Goal: Register for event/course

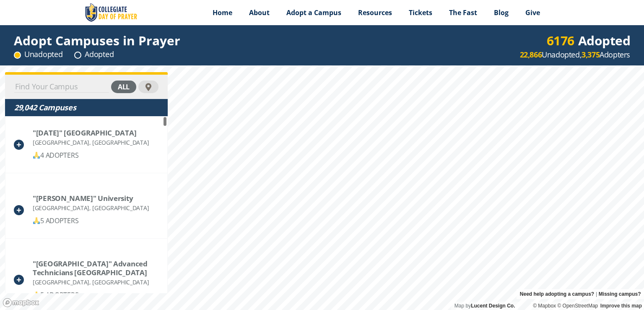
click at [193, 49] on div "Adopt Campuses in Prayer Unadopted Adopted 6176 Adopted 22,866 Unadopted, 3,375…" at bounding box center [322, 167] width 644 height 285
click at [376, 310] on html "Menu Home About Vision History Why United Prayer Endorsements Leadership Contac…" at bounding box center [322, 155] width 644 height 310
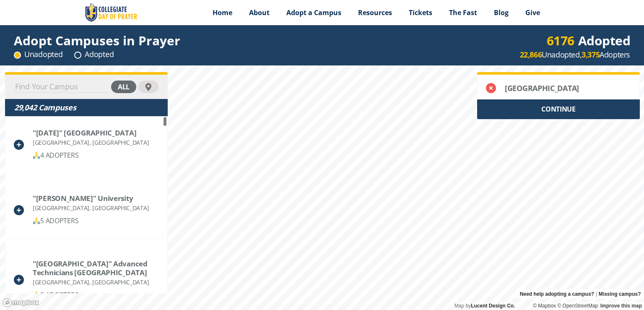
click at [537, 110] on div "CONTINUE" at bounding box center [558, 109] width 163 height 20
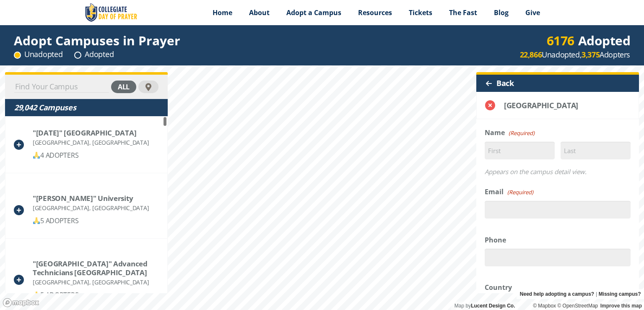
click at [486, 80] on div at bounding box center [489, 83] width 7 height 7
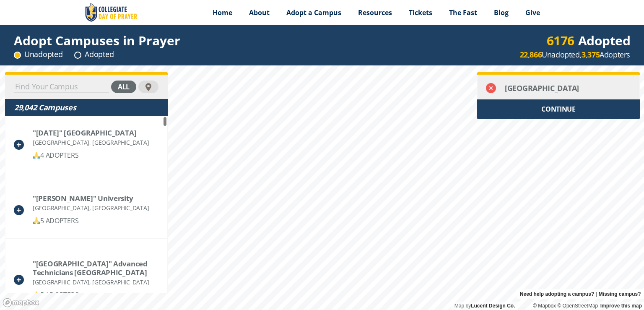
click at [487, 91] on icon at bounding box center [491, 88] width 10 height 10
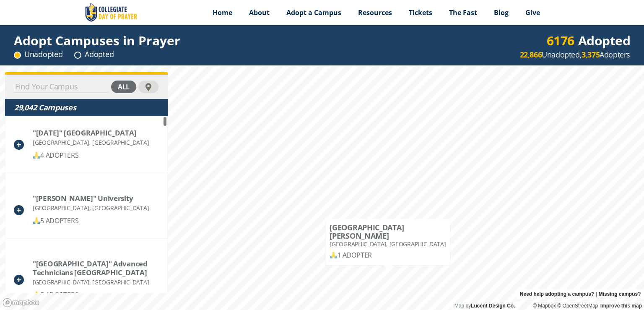
click at [383, 260] on div "University of Saint Mary Leavenworth, KS 1 ADOPTER" at bounding box center [388, 242] width 125 height 47
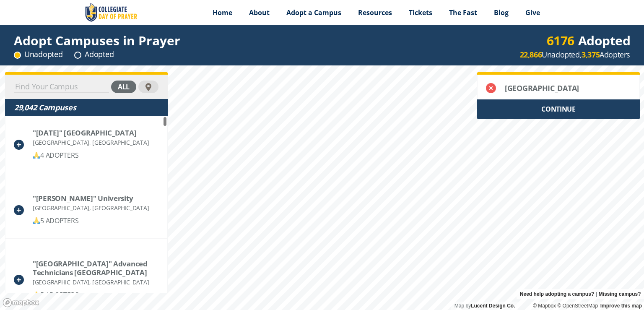
click at [530, 102] on div "CONTINUE" at bounding box center [558, 109] width 163 height 20
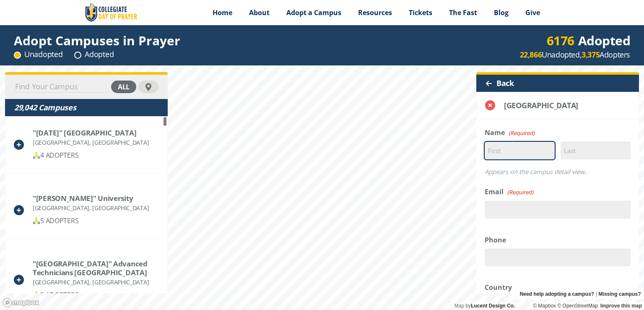
click at [515, 147] on input "First" at bounding box center [520, 151] width 70 height 18
type input "Lizmarie"
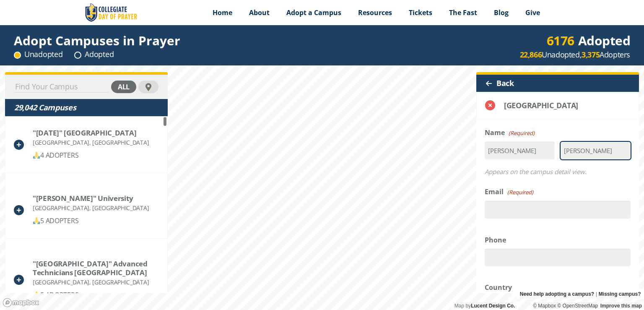
type input "Candelaria"
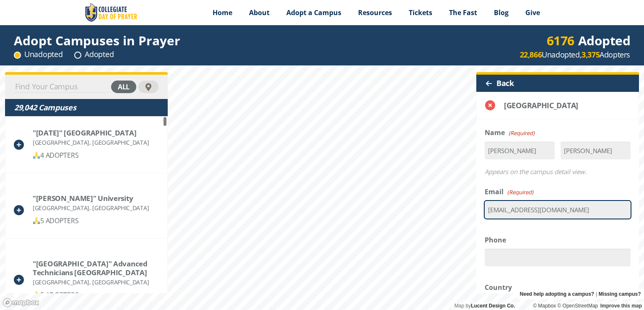
type input "lizcandelaria@kingdomchurchkc.com"
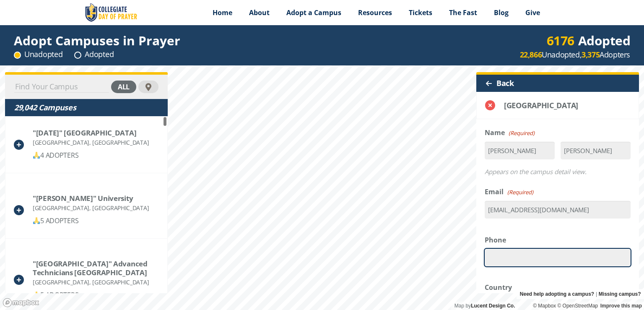
click at [504, 253] on input "Phone" at bounding box center [558, 258] width 146 height 18
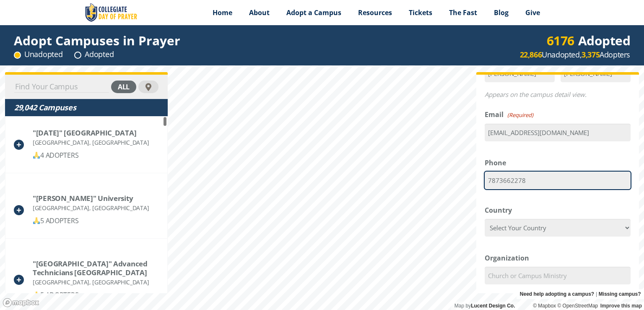
scroll to position [94, 0]
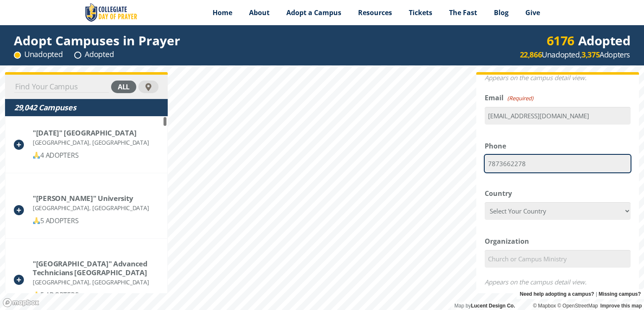
type input "7873662278"
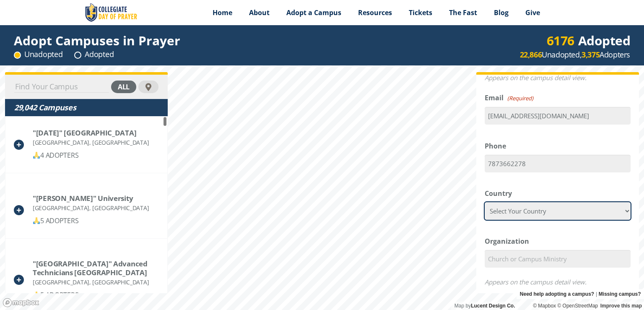
click at [500, 211] on select "Select Your Country Afghanistan Albania Algeria American Samoa Andorra Angola A…" at bounding box center [558, 211] width 146 height 18
select select "United States"
click at [485, 202] on select "Select Your Country Afghanistan Albania Algeria American Samoa Andorra Angola A…" at bounding box center [558, 211] width 146 height 18
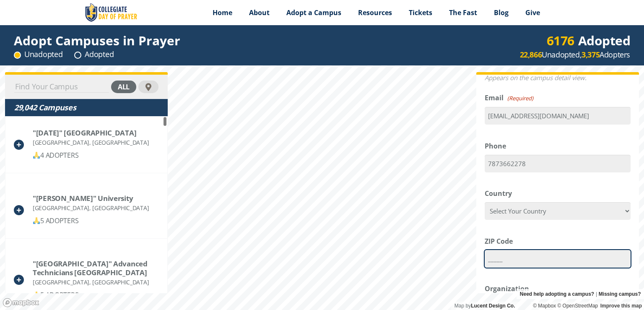
click at [514, 255] on input "_____" at bounding box center [558, 259] width 146 height 18
click at [486, 258] on input "_____" at bounding box center [558, 259] width 146 height 18
type input "64012"
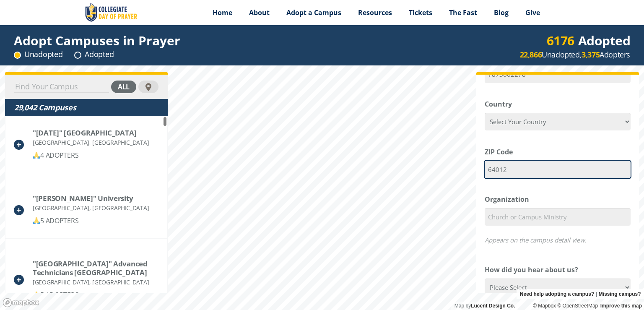
scroll to position [189, 0]
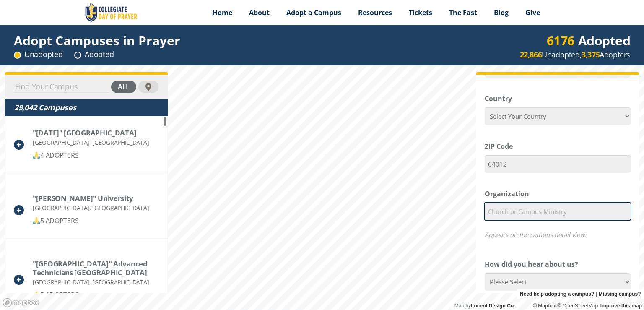
click at [506, 215] on input "Organization" at bounding box center [558, 212] width 146 height 18
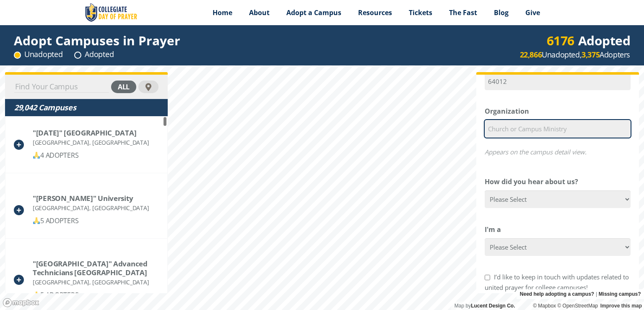
scroll to position [273, 0]
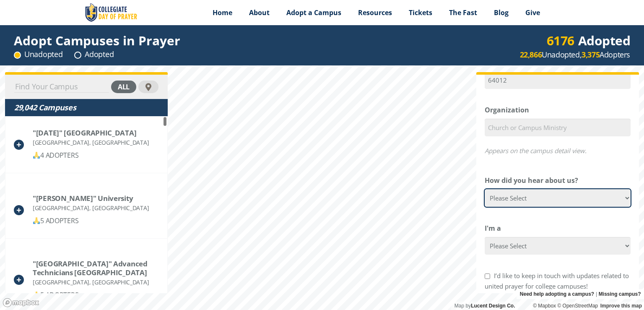
click at [511, 201] on select "Please Select Google Facebook Instagram X YouTube Email Church Announcement Cam…" at bounding box center [558, 198] width 146 height 18
select select "Friend"
click at [485, 189] on select "Please Select Google Facebook Instagram X YouTube Email Church Announcement Cam…" at bounding box center [558, 198] width 146 height 18
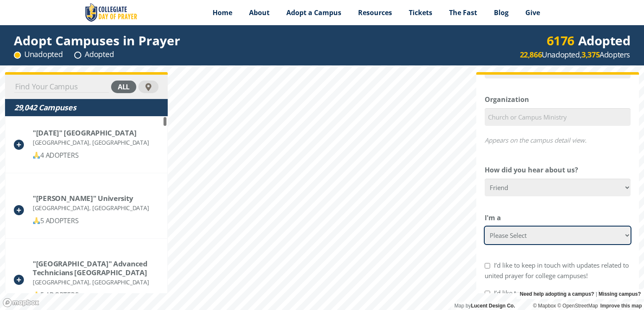
click at [523, 237] on select "Please Select College Student Campus Minister Faculty Member Church Member Chur…" at bounding box center [558, 236] width 146 height 18
select select "Faculty Member"
click at [485, 227] on select "Please Select College Student Campus Minister Faculty Member Church Member Chur…" at bounding box center [558, 236] width 146 height 18
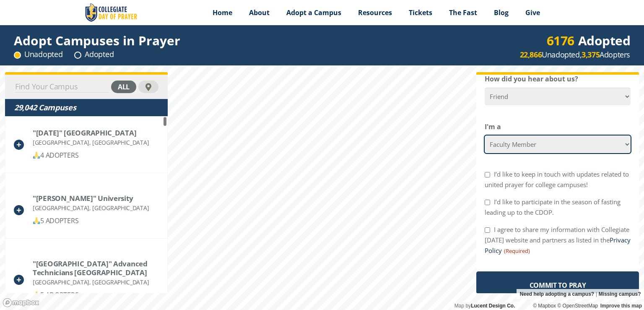
scroll to position [381, 0]
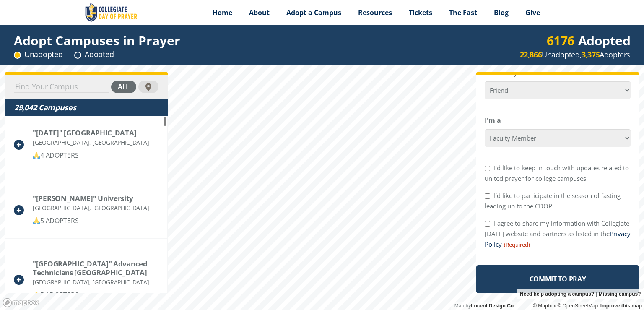
click at [487, 167] on input "I’d like to keep in touch with updates related to united prayer for college cam…" at bounding box center [487, 168] width 5 height 5
checkbox input "true"
click at [487, 195] on input "I’d like to participate in the season of fasting leading up to the CDOP." at bounding box center [487, 195] width 5 height 5
checkbox input "true"
click at [490, 225] on input "I agree to share my information with Collegiate Day of Prayer website and partn…" at bounding box center [487, 223] width 5 height 5
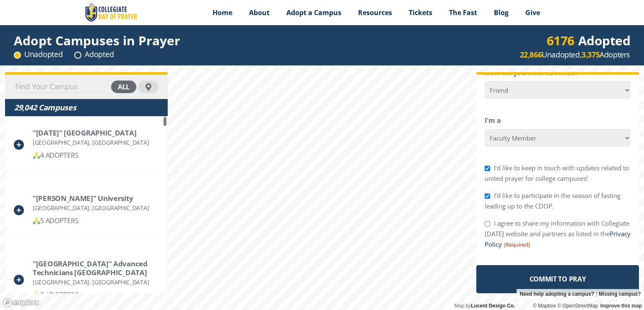
checkbox input "true"
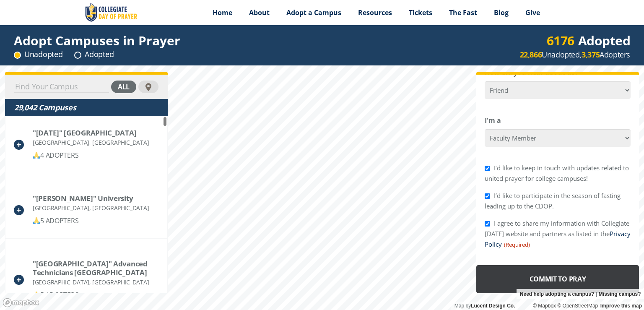
click at [518, 272] on input "Commit to Pray" at bounding box center [558, 279] width 163 height 28
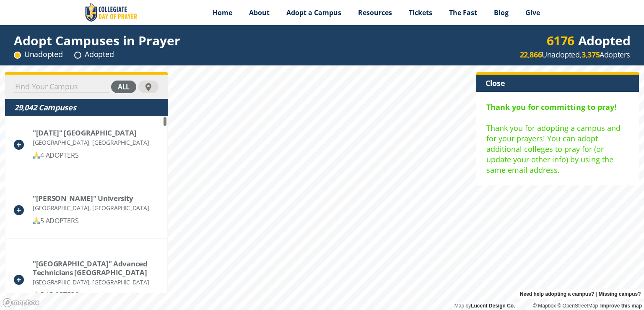
scroll to position [0, 0]
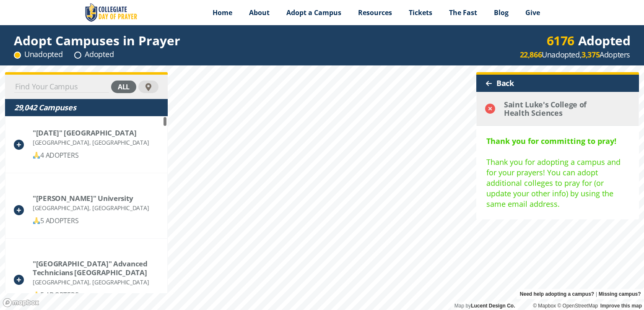
click at [518, 104] on div "Saint Luke's College of Health Sciences" at bounding box center [558, 108] width 109 height 17
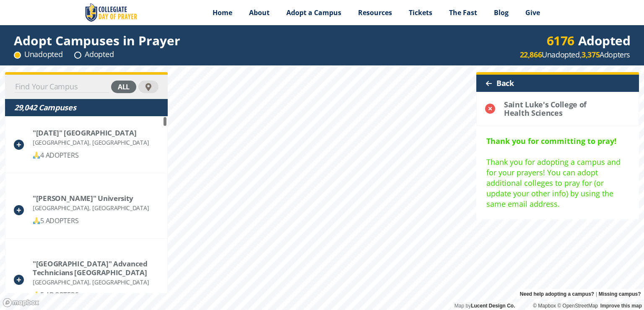
click at [491, 87] on div "Back" at bounding box center [558, 83] width 163 height 17
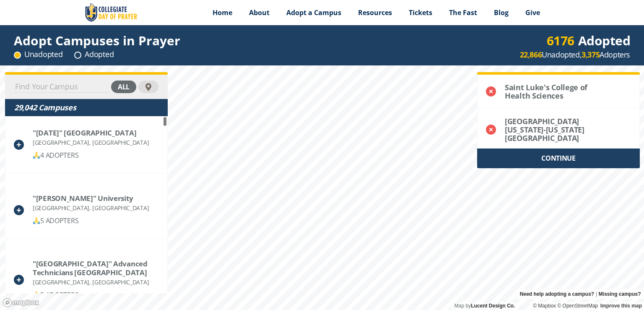
click at [383, 310] on html "Menu Home About Vision History Why United Prayer Endorsements Leadership Contac…" at bounding box center [322, 155] width 644 height 310
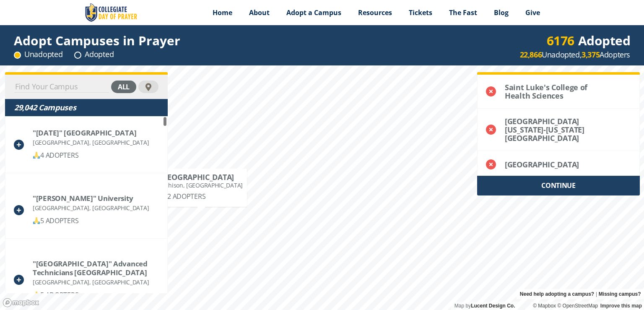
click at [565, 182] on div "CONTINUE" at bounding box center [558, 186] width 163 height 20
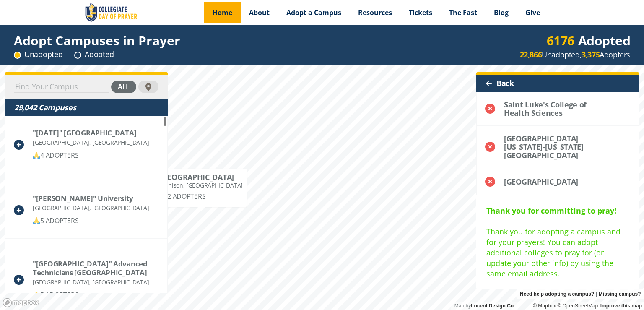
click at [224, 15] on span "Home" at bounding box center [223, 12] width 20 height 9
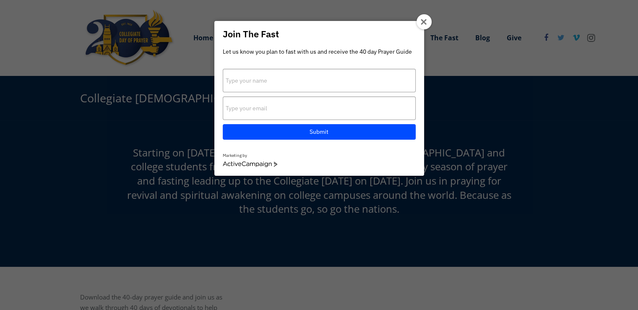
click at [417, 22] on div at bounding box center [424, 21] width 15 height 15
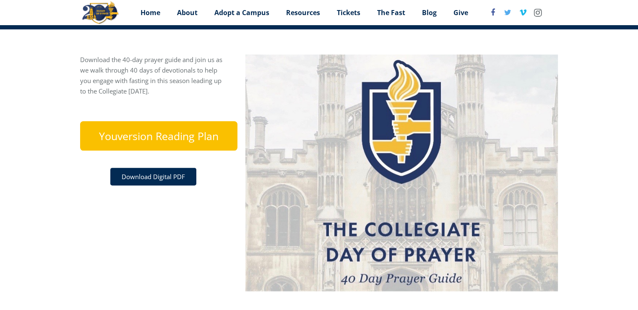
scroll to position [231, 0]
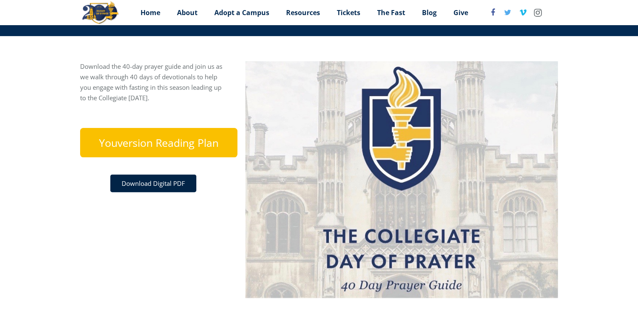
click at [175, 185] on link "Download Digital PDF" at bounding box center [153, 184] width 86 height 18
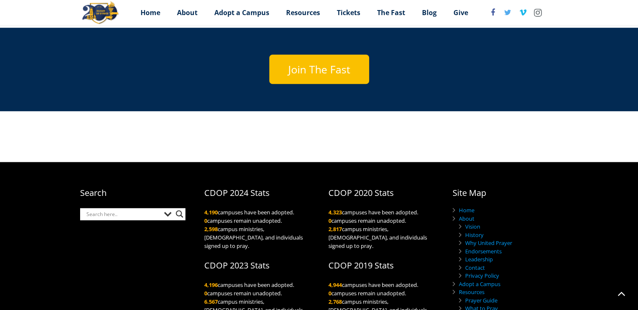
scroll to position [535, 0]
